Goal: Information Seeking & Learning: Find specific fact

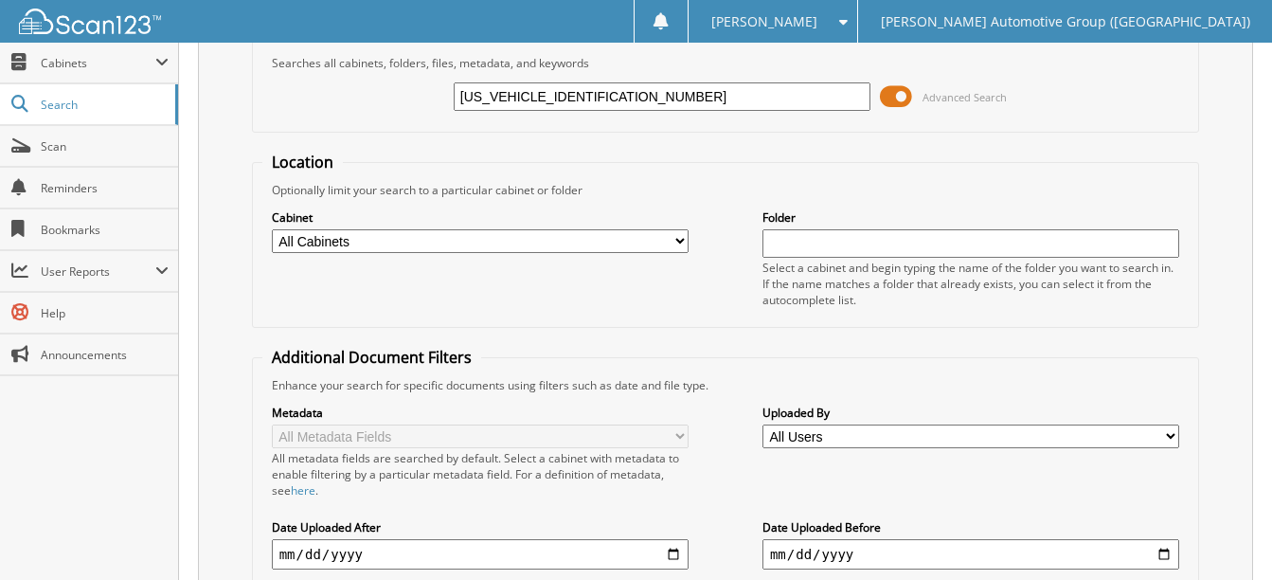
scroll to position [95, 0]
click at [623, 94] on input "1FTFW5LD6RFB45655" at bounding box center [662, 95] width 417 height 28
paste input "3L84RFA6383"
type input "1FTFW3L84RFA63835"
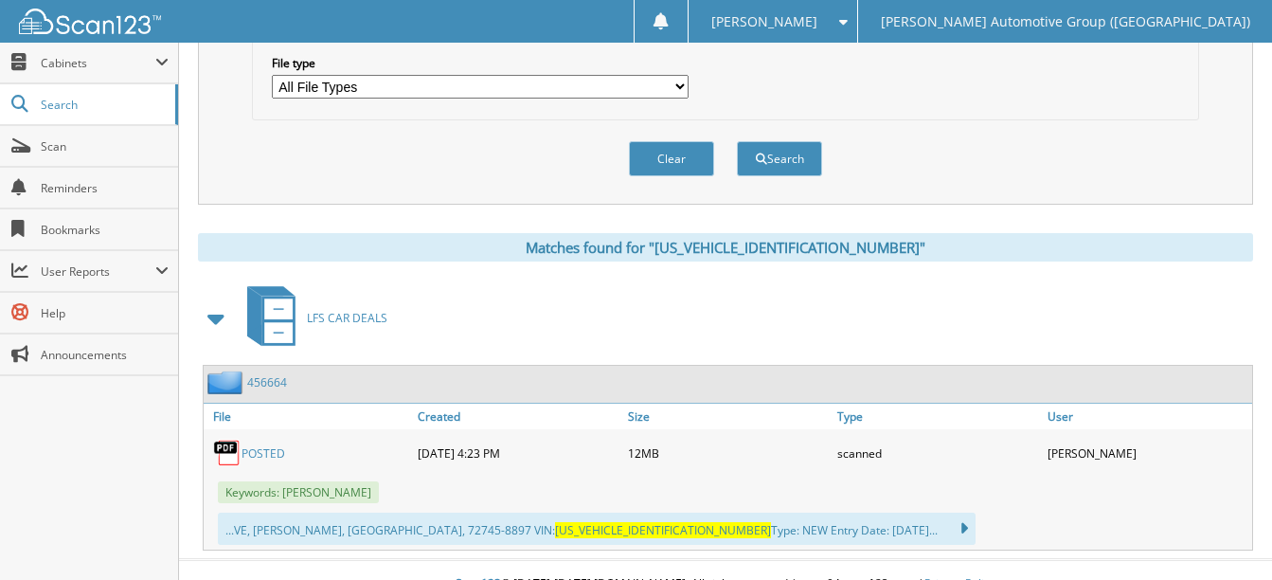
scroll to position [658, 0]
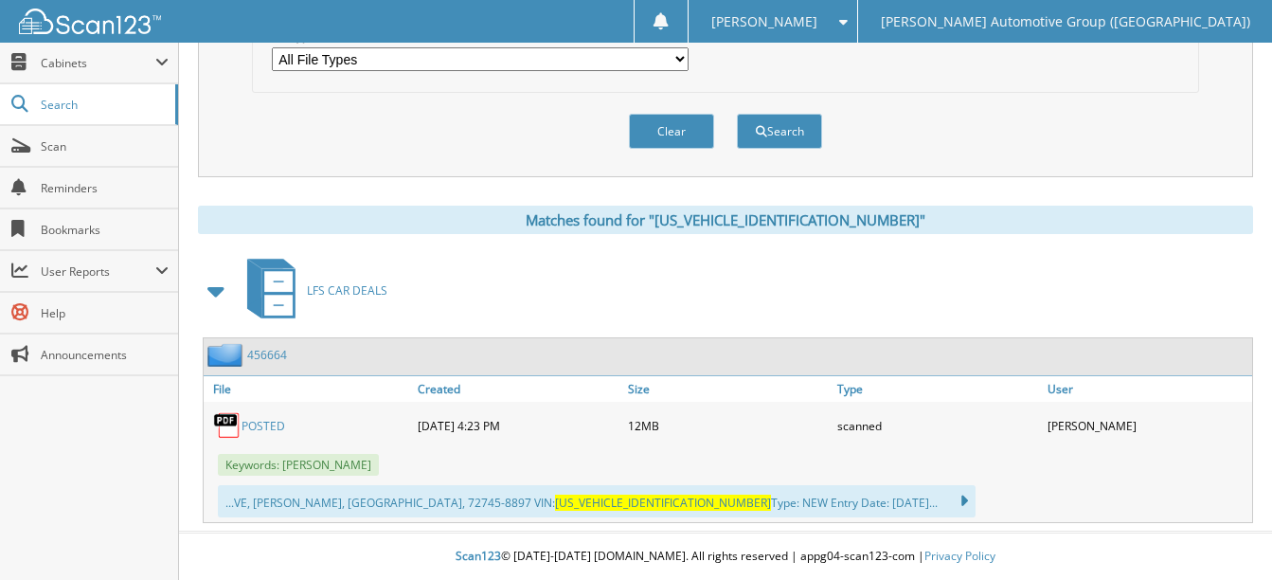
click at [273, 422] on link "POSTED" at bounding box center [264, 426] width 44 height 16
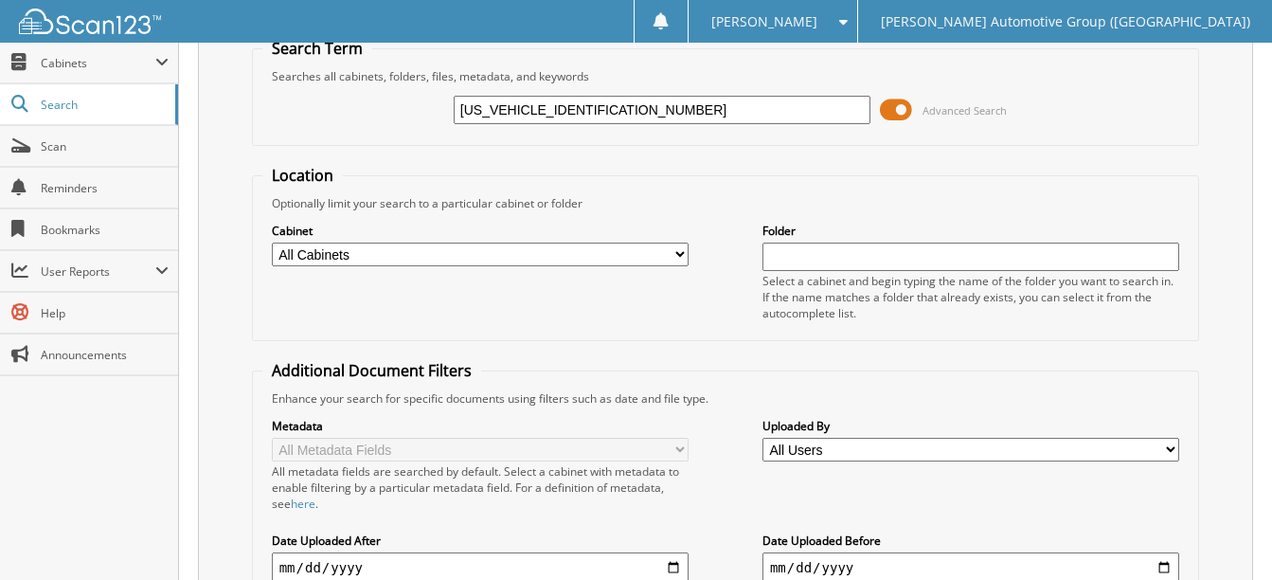
scroll to position [0, 0]
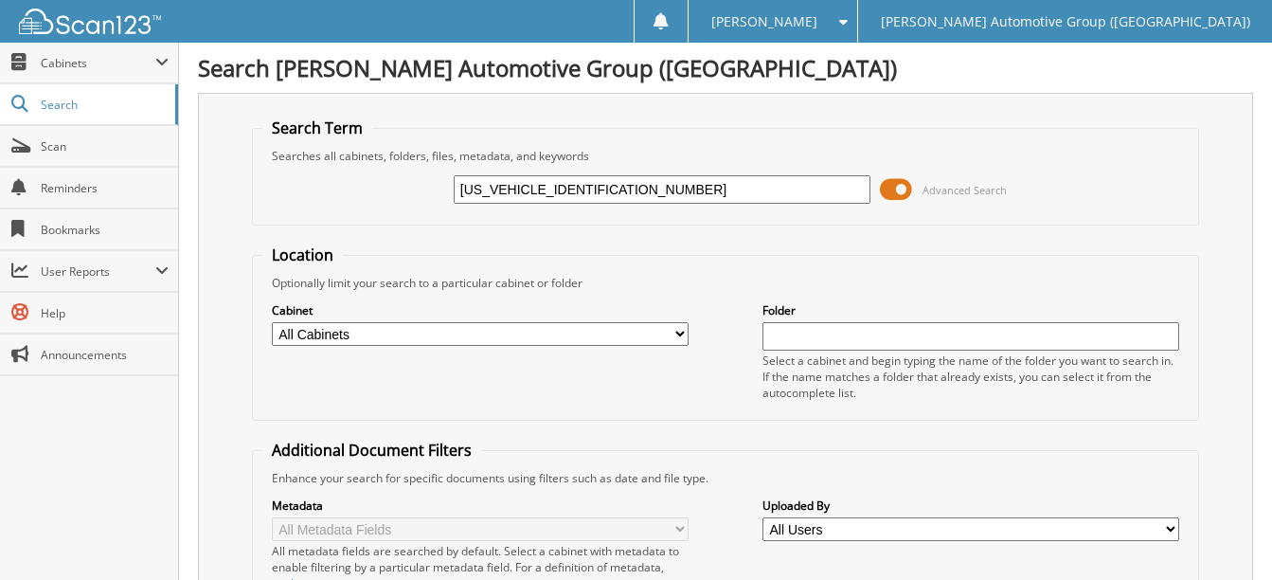
click at [601, 195] on input "[US_VEHICLE_IDENTIFICATION_NUMBER]" at bounding box center [662, 189] width 417 height 28
paste input "3FMTK1R40RMA01786"
type input "3FMTK1R40RMA01786"
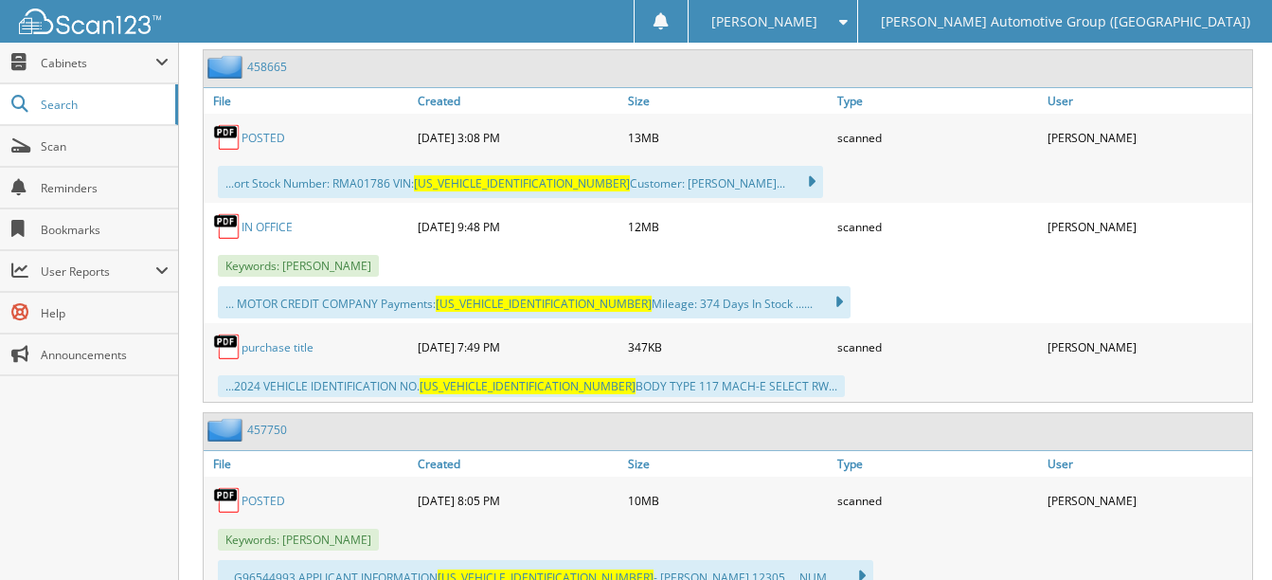
scroll to position [852, 0]
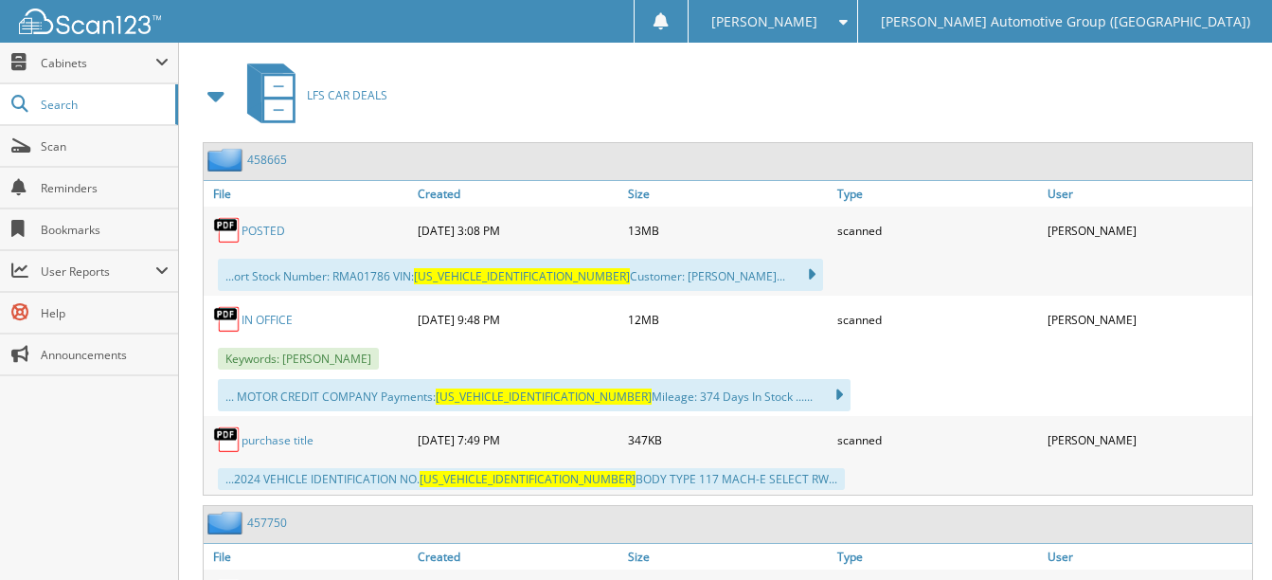
click at [260, 229] on link "POSTED" at bounding box center [264, 231] width 44 height 16
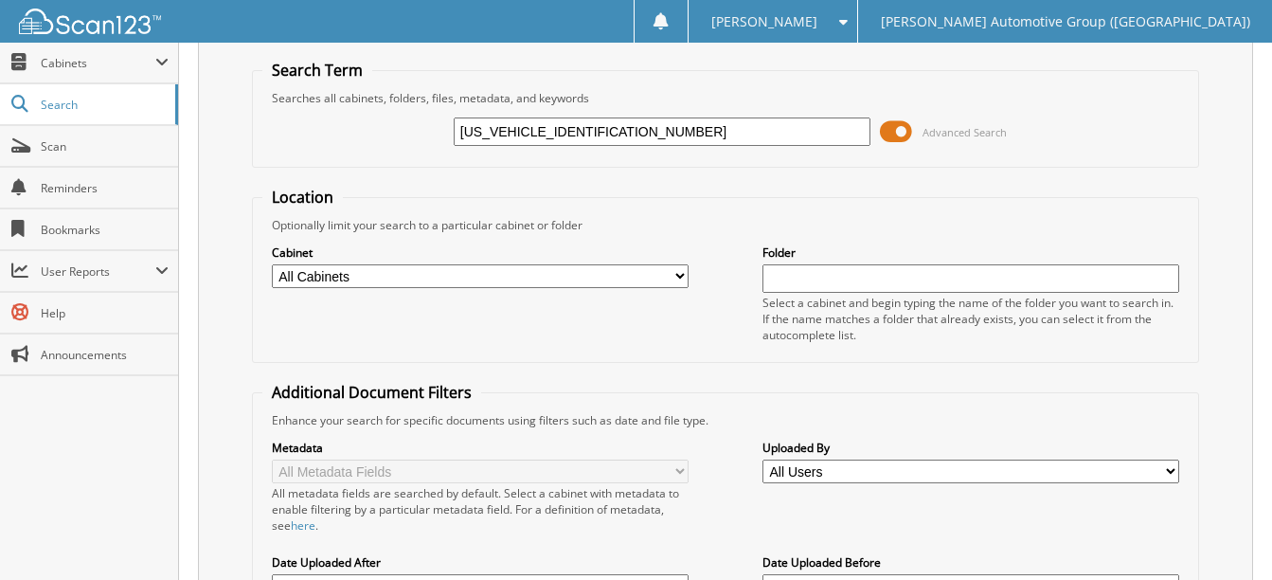
scroll to position [0, 0]
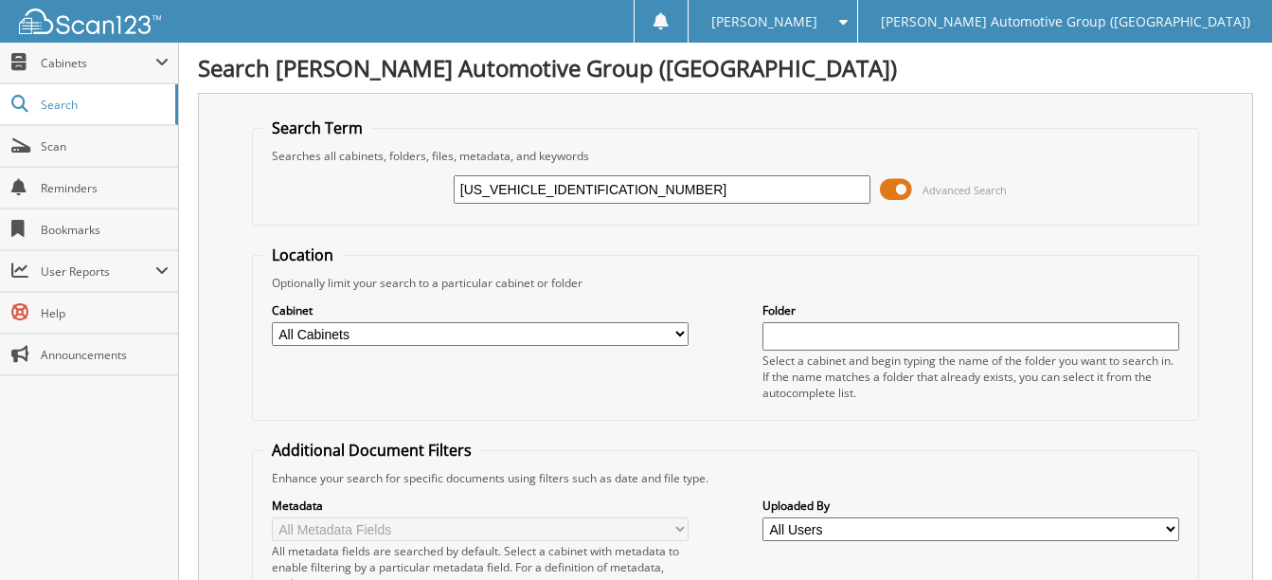
click at [612, 188] on input "3FMTK1R40RMA01786" at bounding box center [662, 189] width 417 height 28
paste input "1FTFW4L58SFA21072"
type input "1FTFW4L58SFA21072"
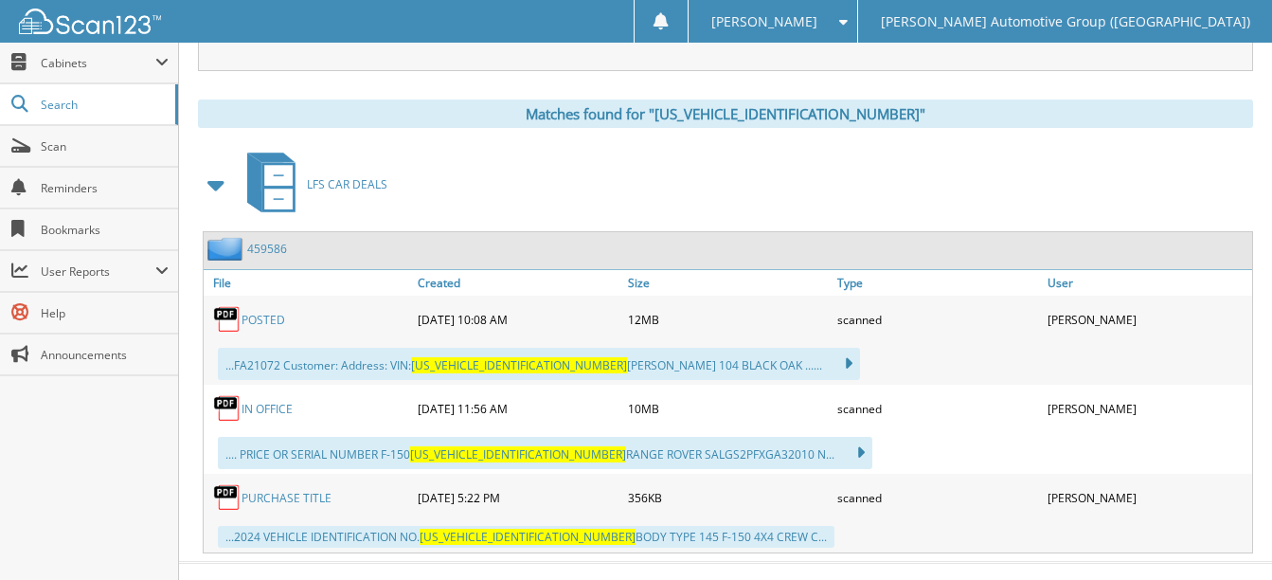
scroll to position [795, 0]
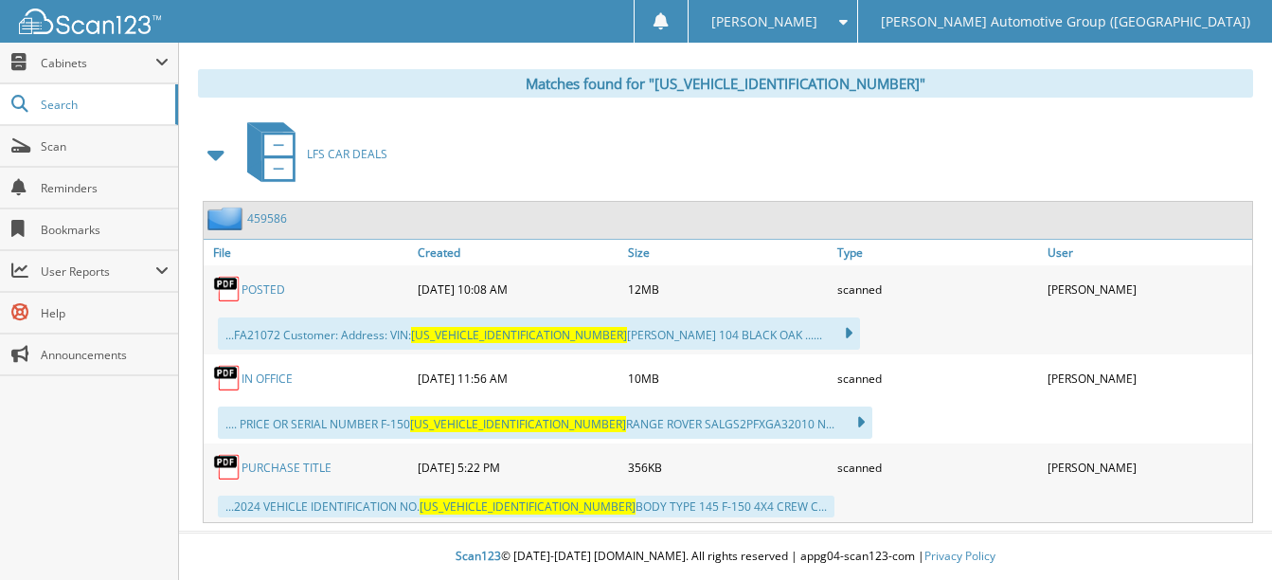
click at [260, 287] on link "POSTED" at bounding box center [264, 289] width 44 height 16
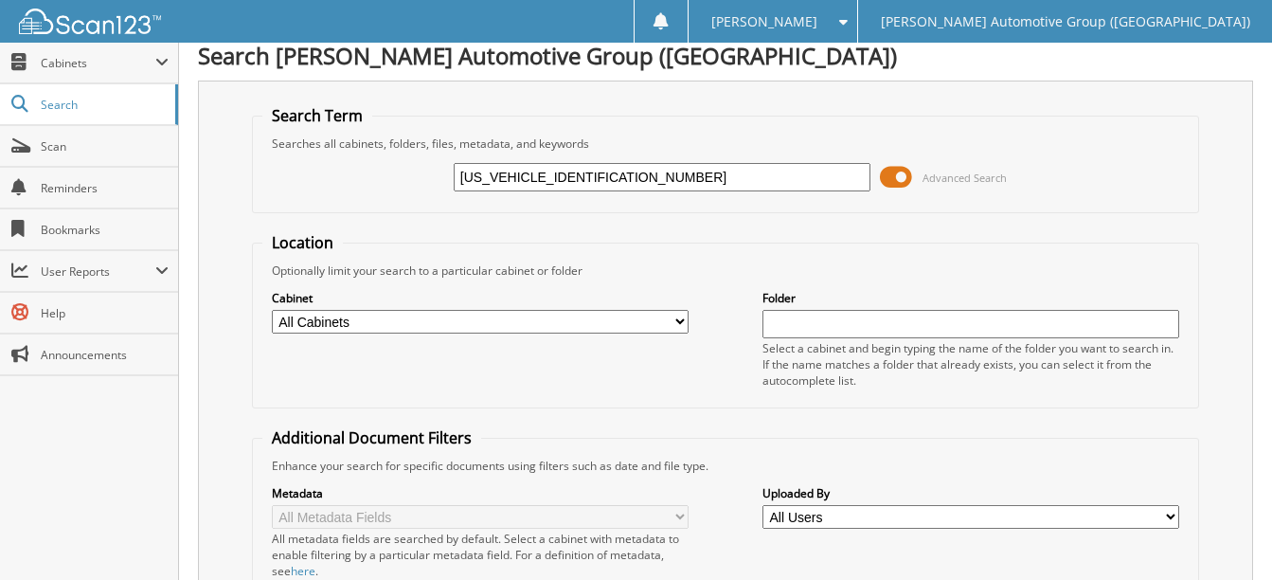
scroll to position [0, 0]
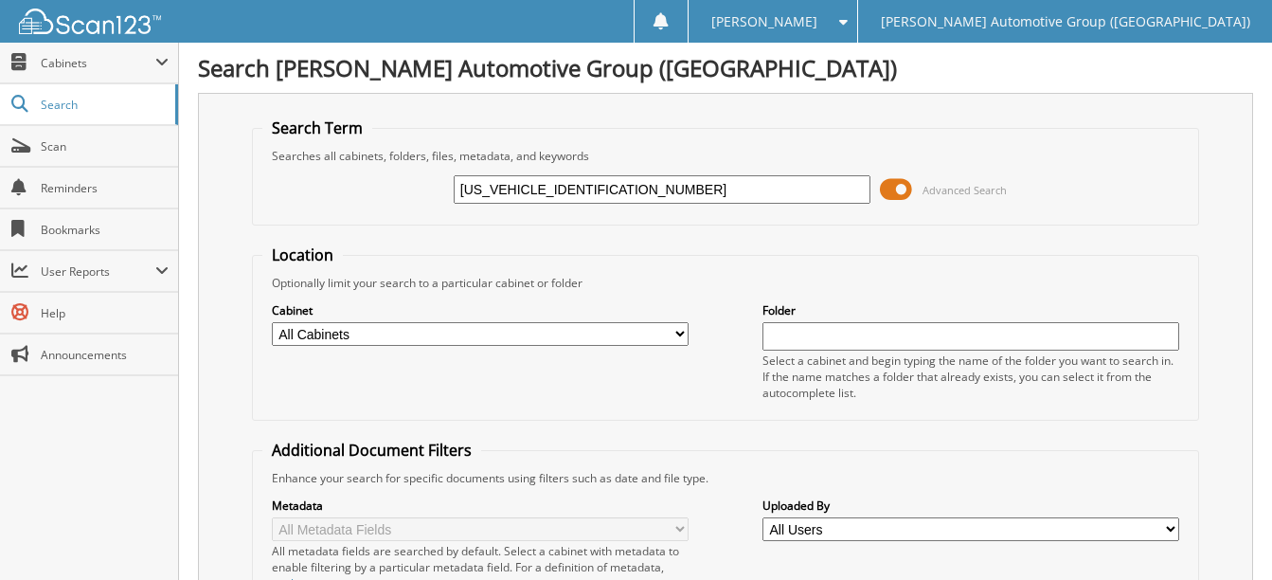
click at [603, 183] on input "[US_VEHICLE_IDENTIFICATION_NUMBER]" at bounding box center [662, 189] width 417 height 28
paste input "6W3L73RWG1674"
type input "1FT6W3L73RWG16742"
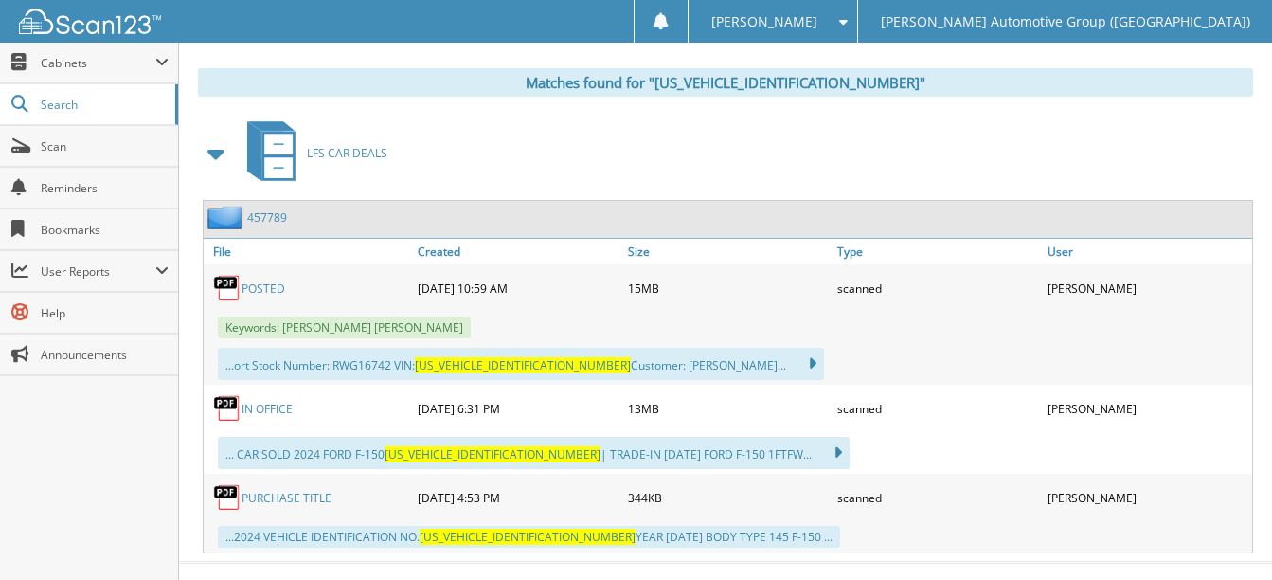
scroll to position [826, 0]
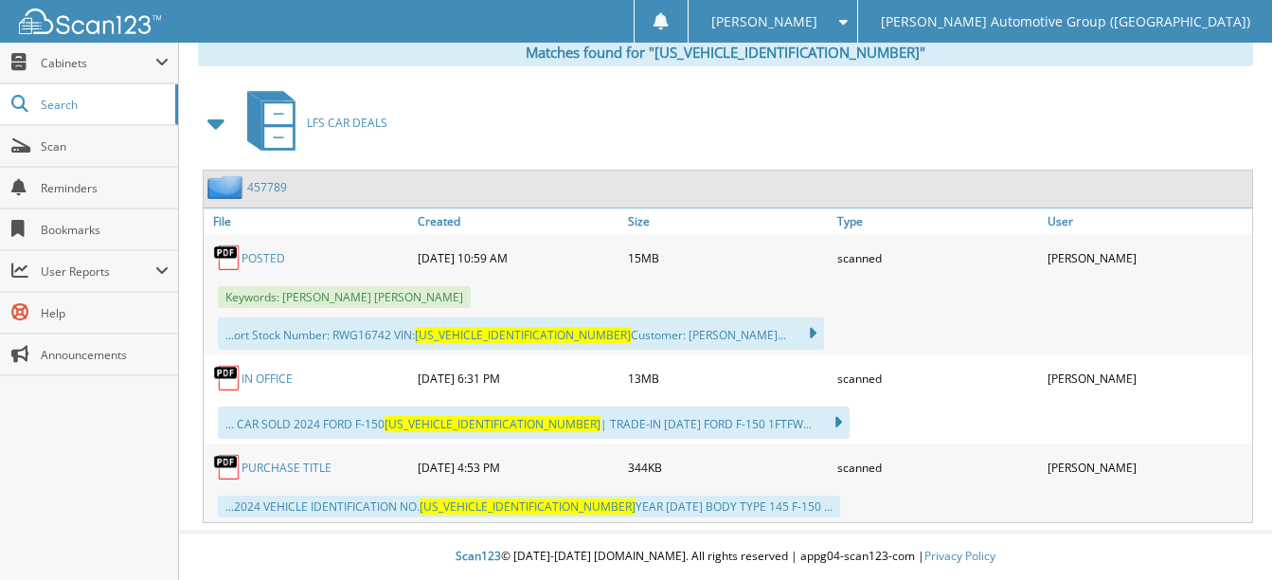
click at [252, 254] on link "POSTED" at bounding box center [264, 258] width 44 height 16
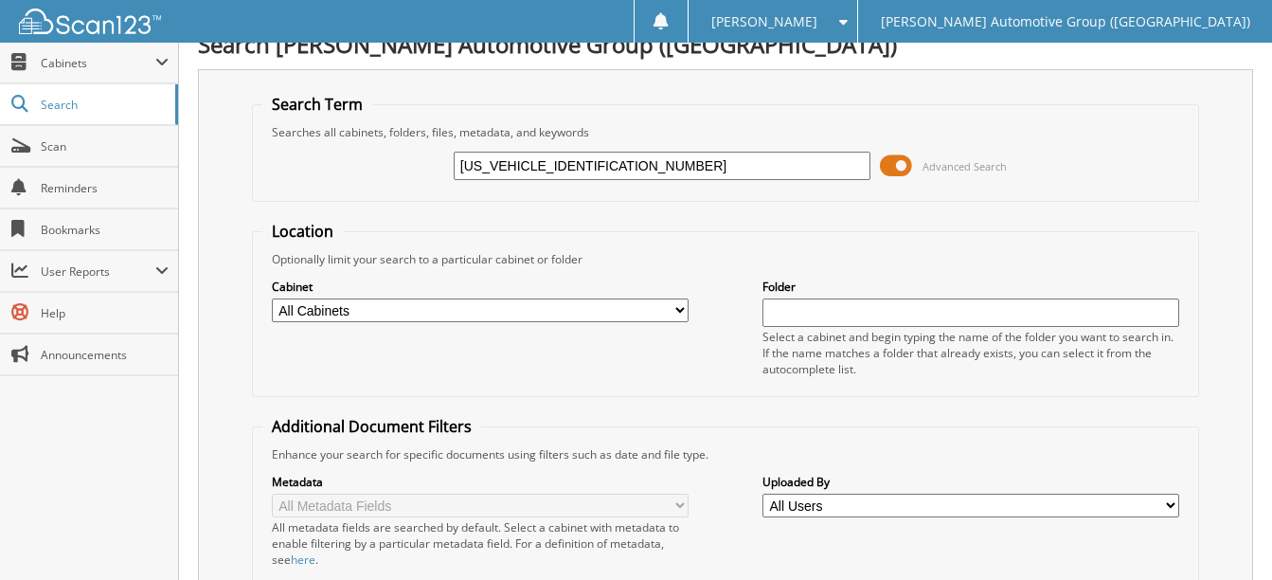
scroll to position [0, 0]
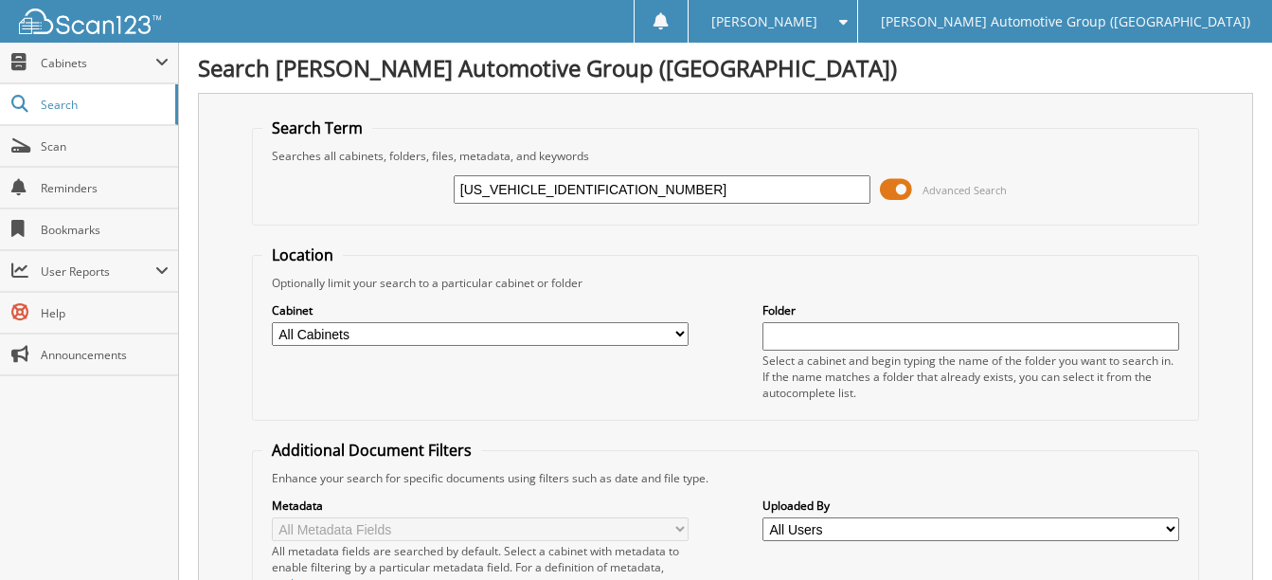
click at [612, 183] on input "1FT6W3L73RWG16742" at bounding box center [662, 189] width 417 height 28
paste input "[US_VEHICLE_IDENTIFICATION_NUMBER]"
type input "[US_VEHICLE_IDENTIFICATION_NUMBER]"
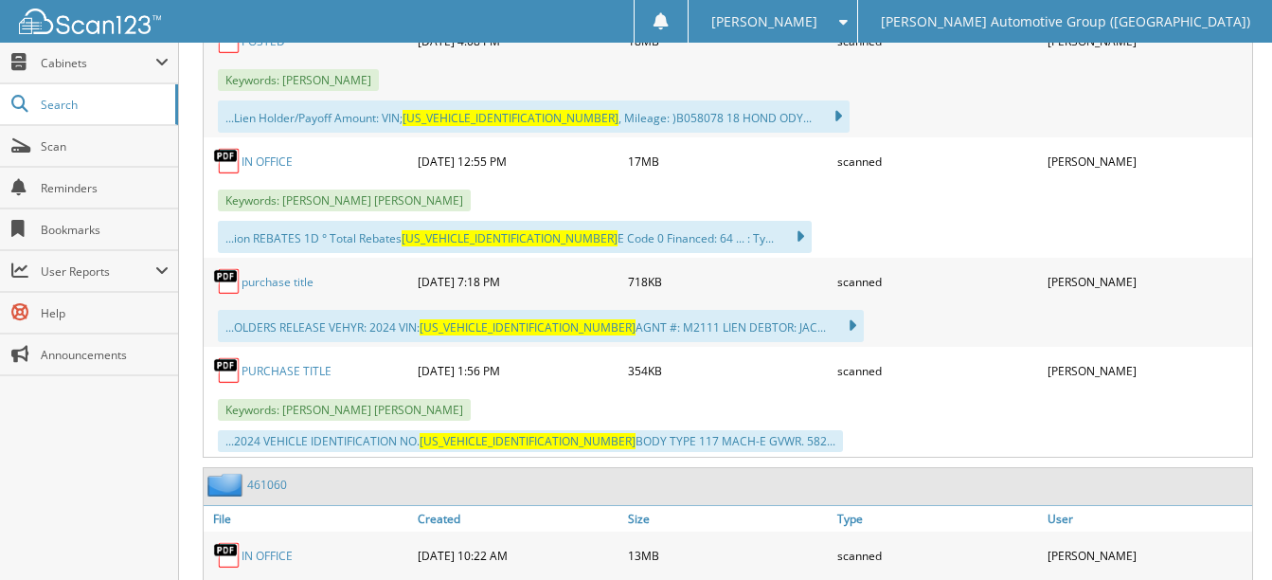
scroll to position [947, 0]
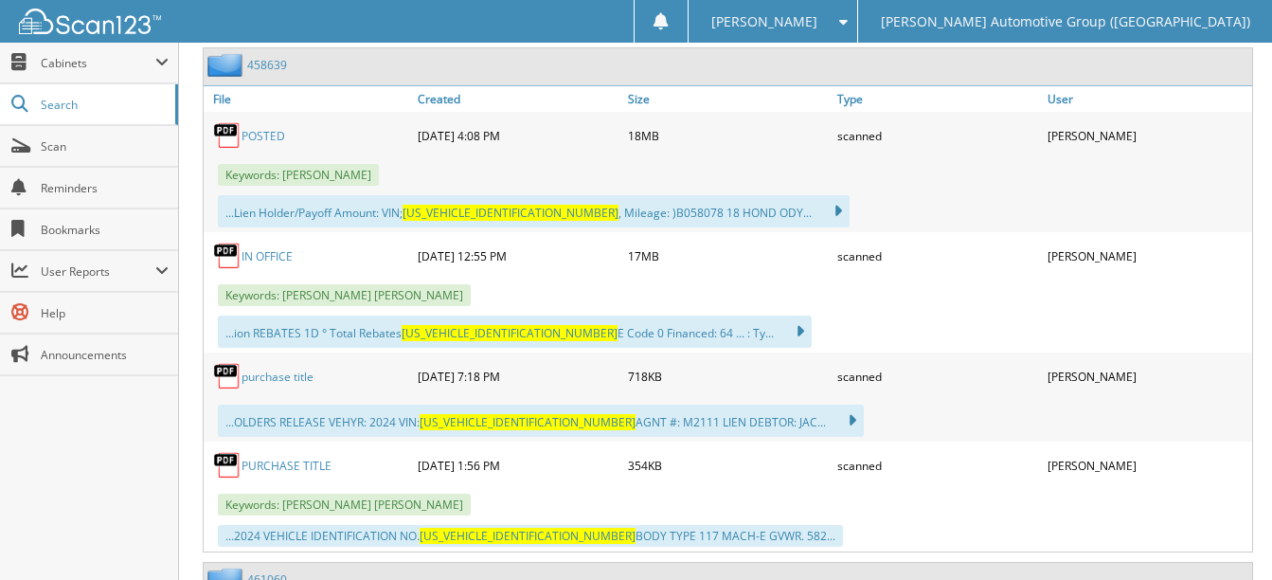
click at [257, 131] on link "POSTED" at bounding box center [264, 136] width 44 height 16
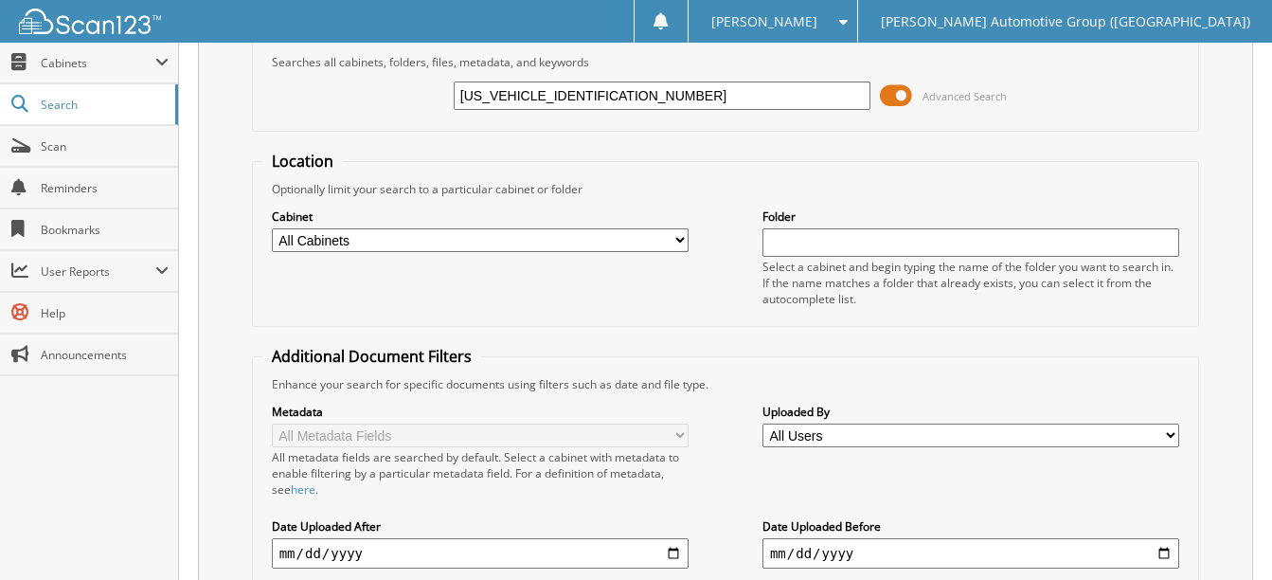
scroll to position [95, 0]
click at [621, 101] on input "[US_VEHICLE_IDENTIFICATION_NUMBER]" at bounding box center [662, 95] width 417 height 28
paste input "1FT8W2BMXSEC5376"
type input "[US_VEHICLE_IDENTIFICATION_NUMBER]"
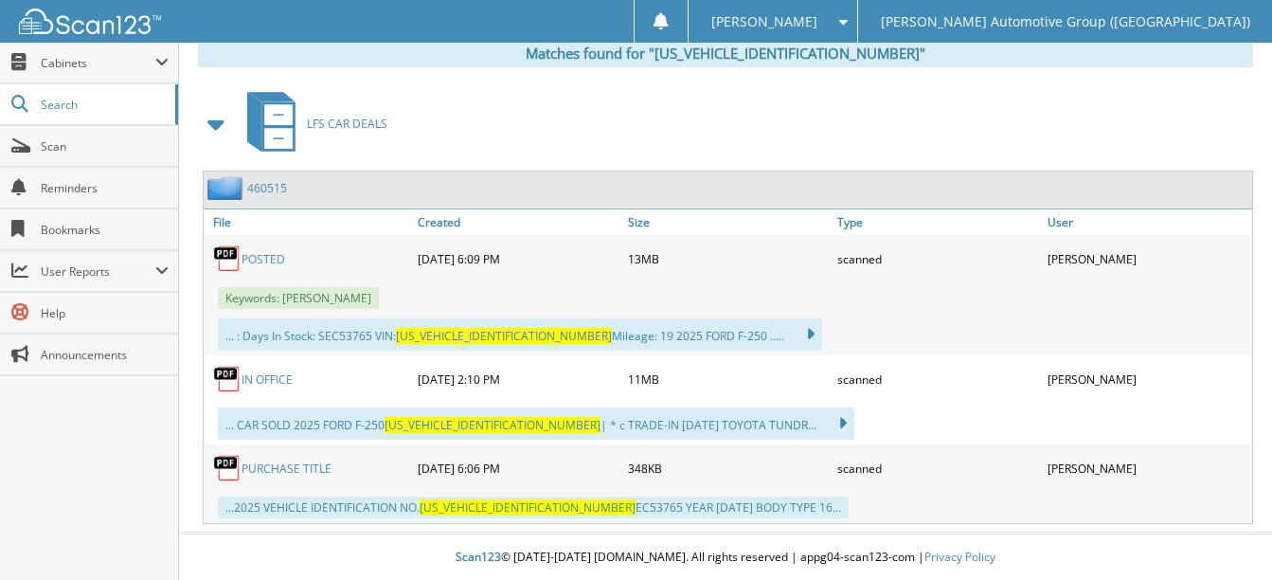
scroll to position [826, 0]
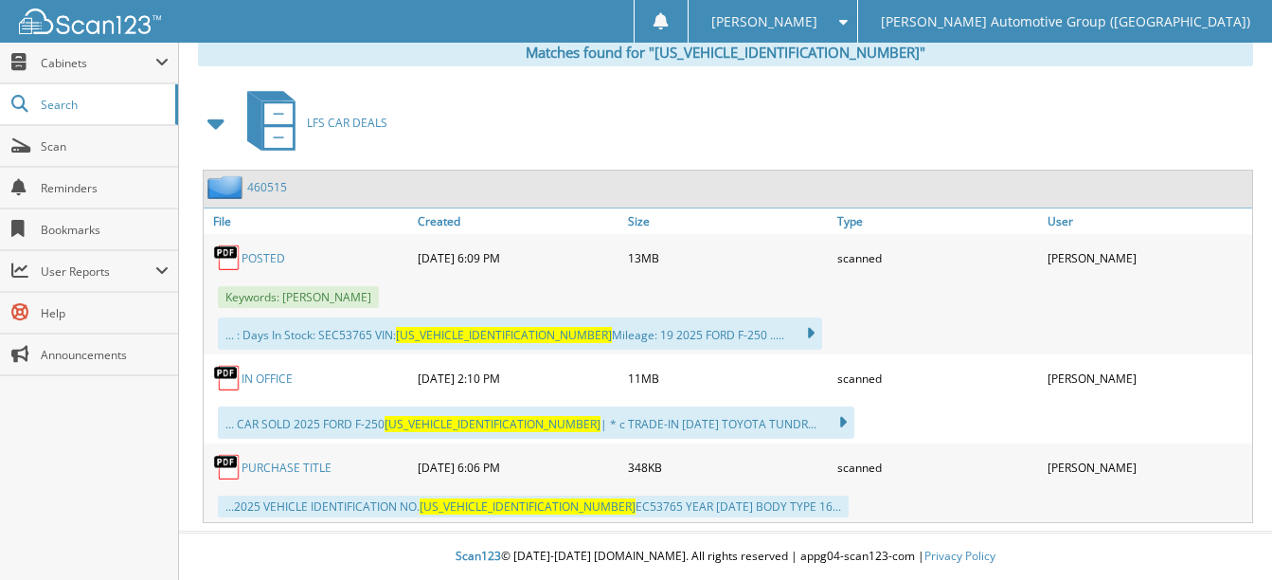
click at [262, 259] on link "POSTED" at bounding box center [264, 258] width 44 height 16
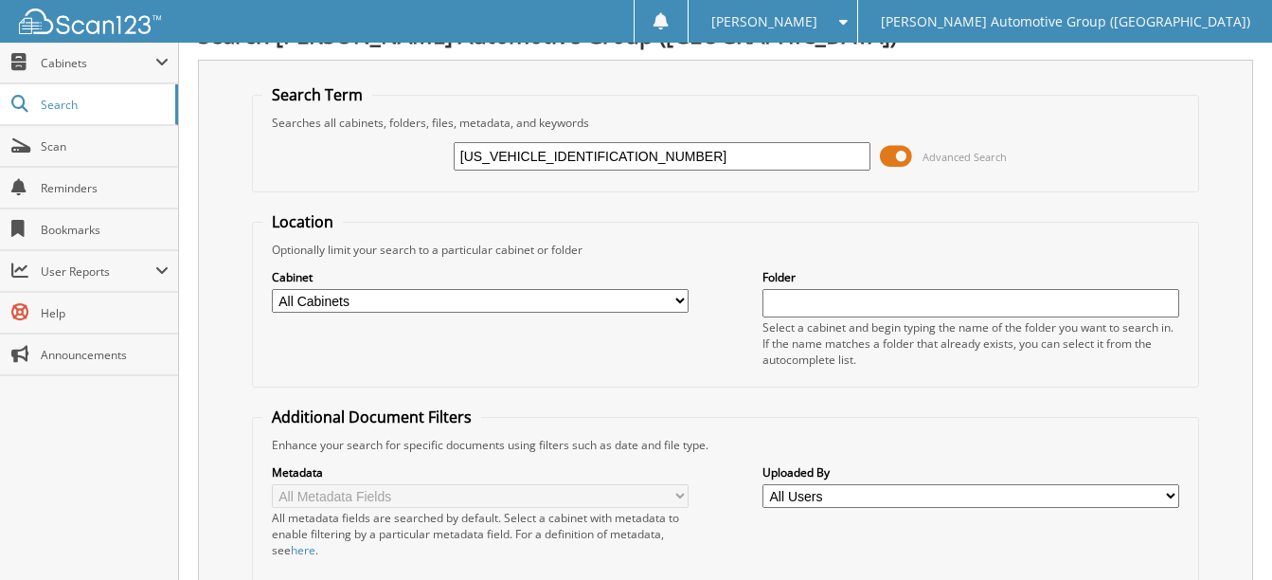
scroll to position [0, 0]
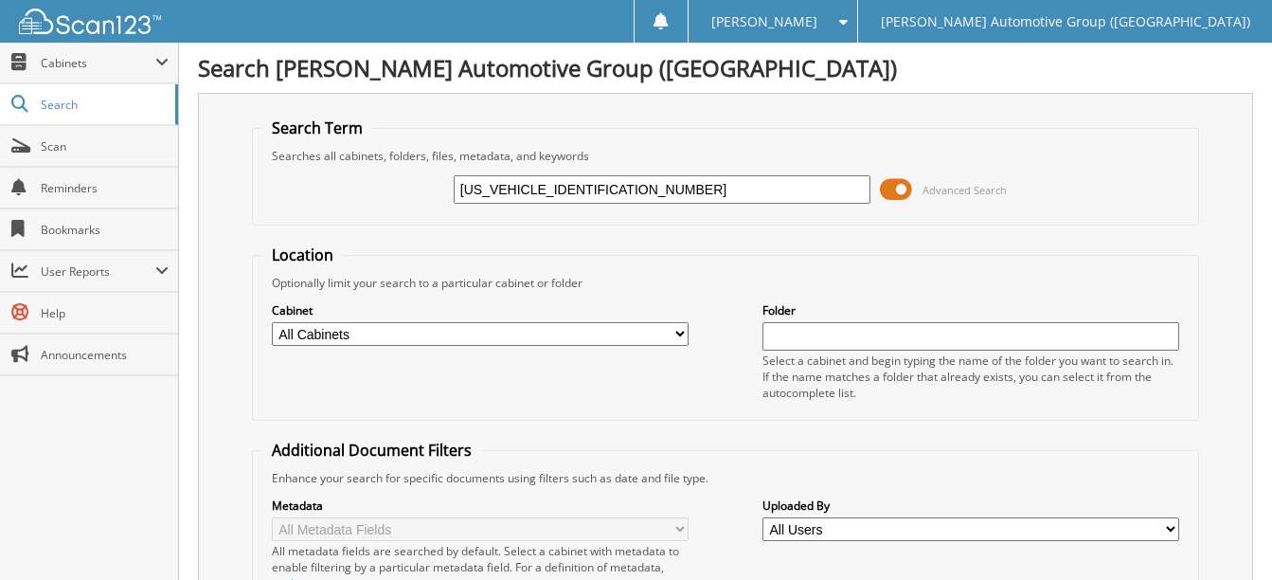
click at [622, 193] on input "1FT8W2BMXSEC53765" at bounding box center [662, 189] width 417 height 28
paste input "MCU0MN0RUB48397"
type input "1FMCU0MN0RUB48397"
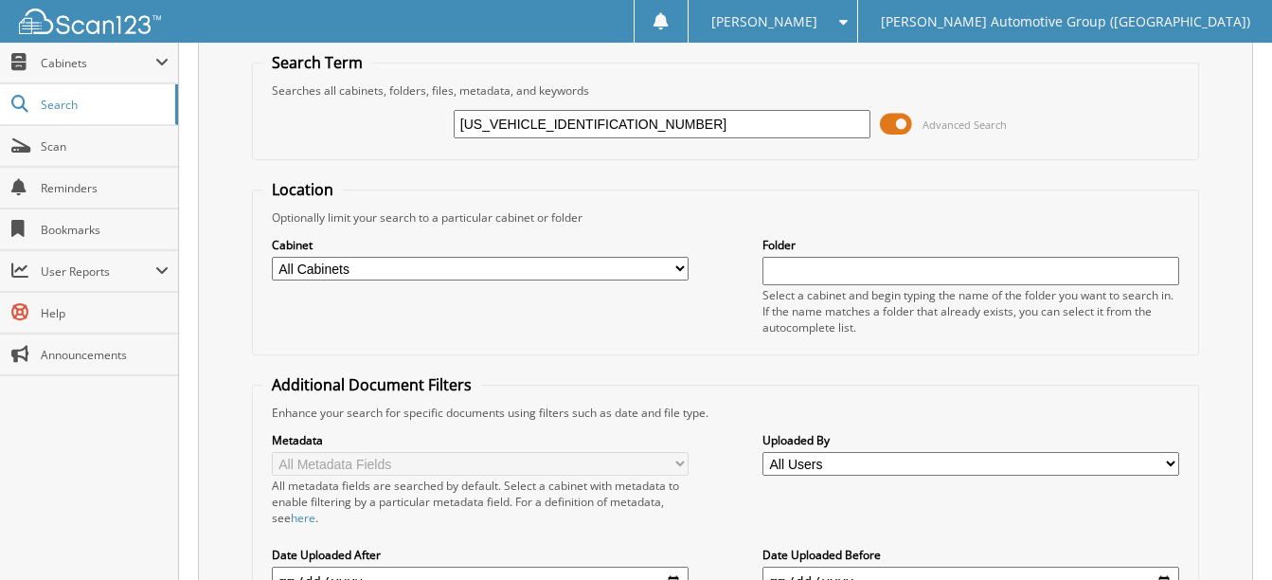
scroll to position [95, 0]
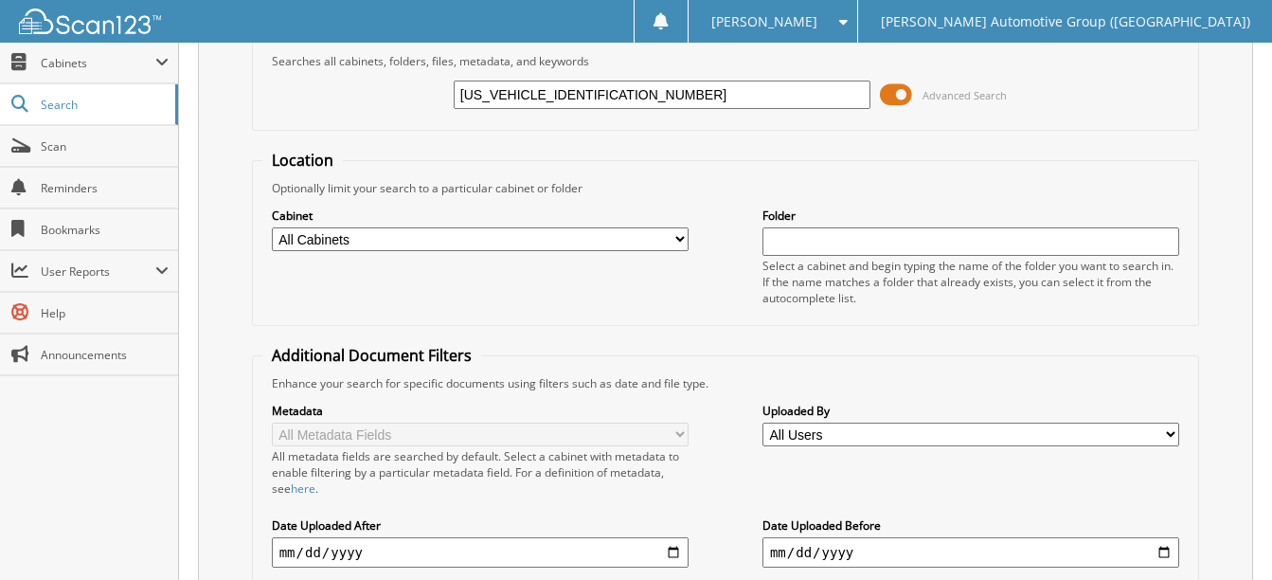
click at [537, 97] on input "1FMCU0MN0RUB48397" at bounding box center [662, 95] width 417 height 28
type input "RUB48397"
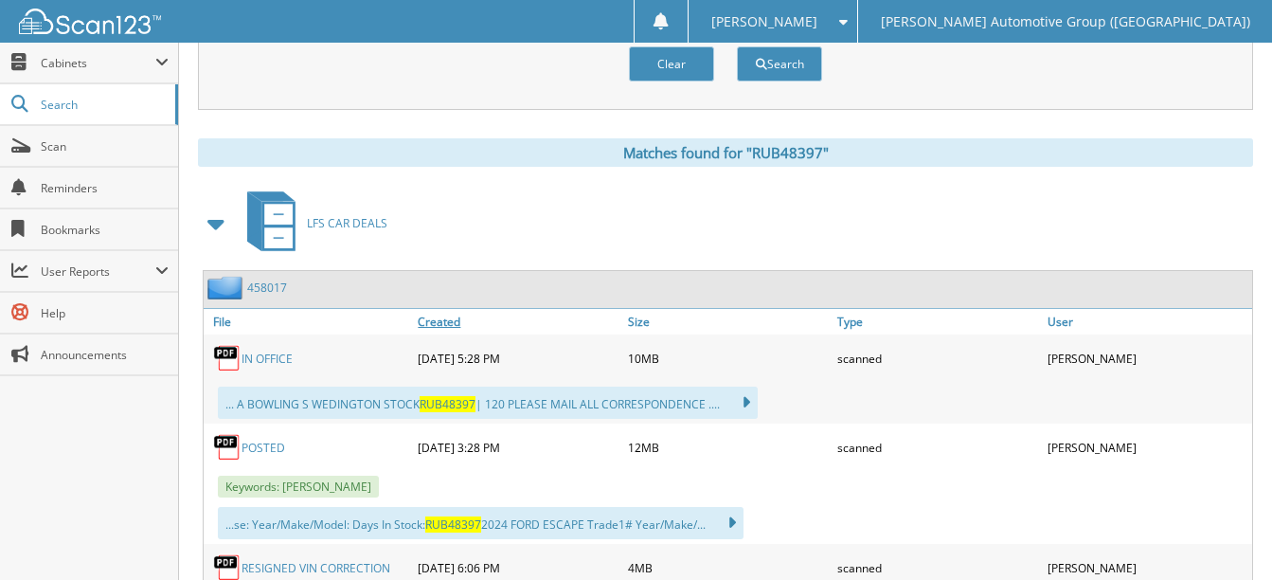
scroll to position [758, 0]
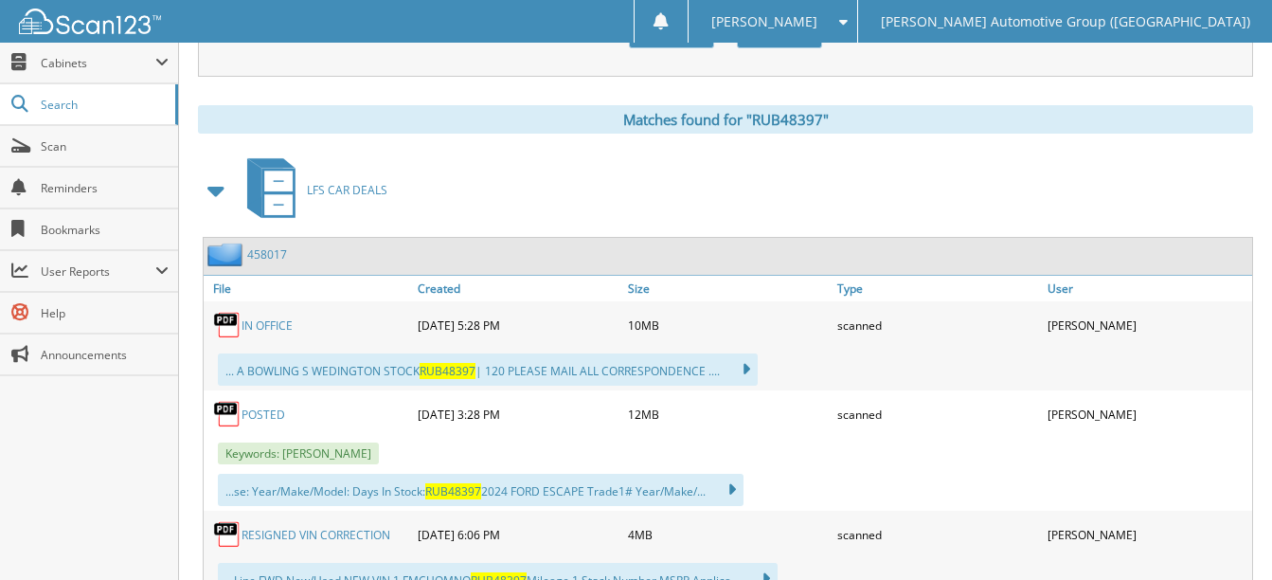
click at [276, 419] on link "POSTED" at bounding box center [264, 414] width 44 height 16
